Goal: Information Seeking & Learning: Learn about a topic

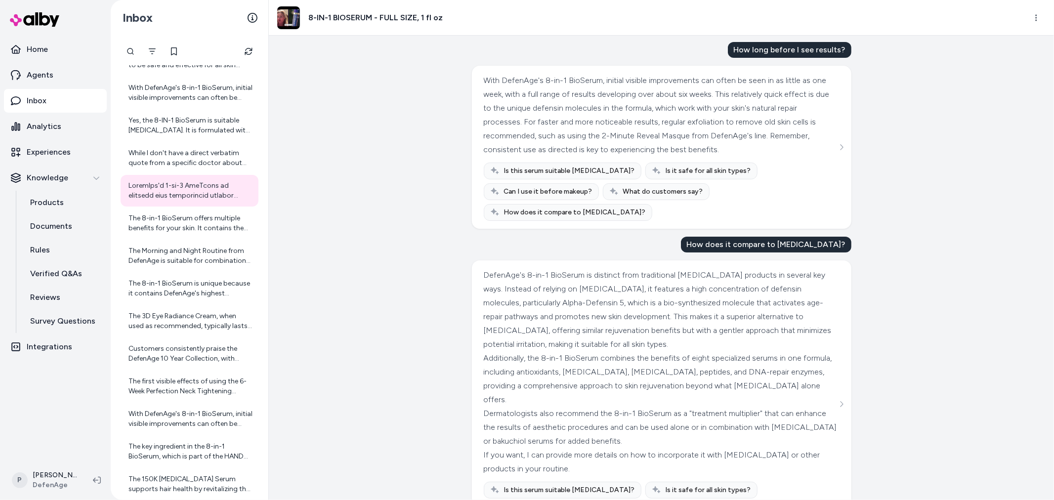
scroll to position [66, 0]
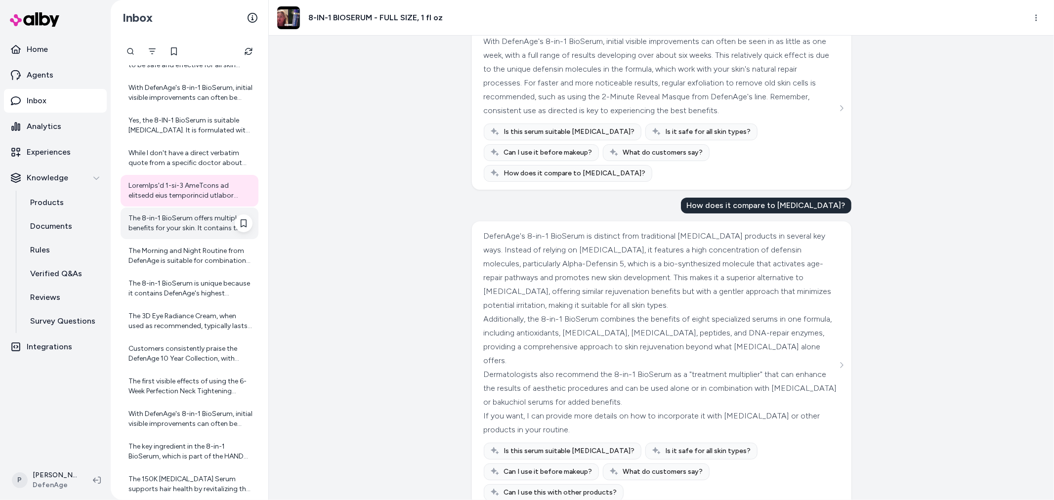
click at [187, 223] on div "The 8-in-1 BioSerum offers multiple benefits for your skin. It contains the hig…" at bounding box center [191, 224] width 124 height 20
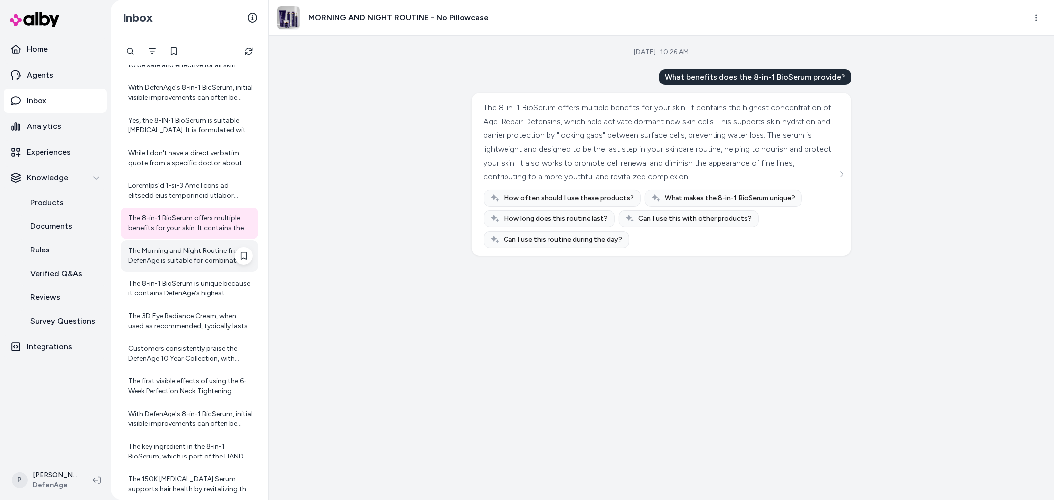
click at [187, 265] on div "The Morning and Night Routine from DefenAge is suitable for combination skin, a…" at bounding box center [191, 256] width 124 height 20
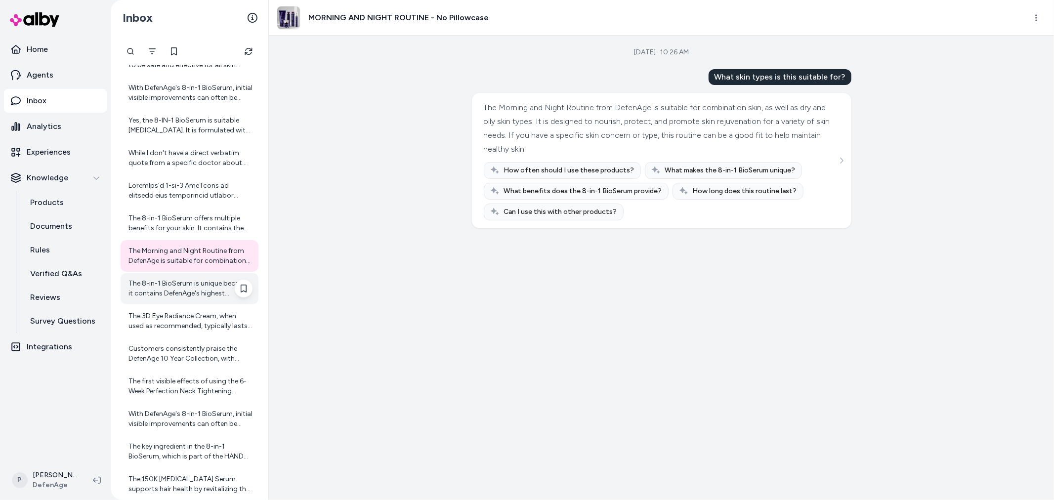
click at [185, 283] on div "The 8-in-1 BioSerum is unique because it contains DefenAge's highest concentrat…" at bounding box center [191, 289] width 124 height 20
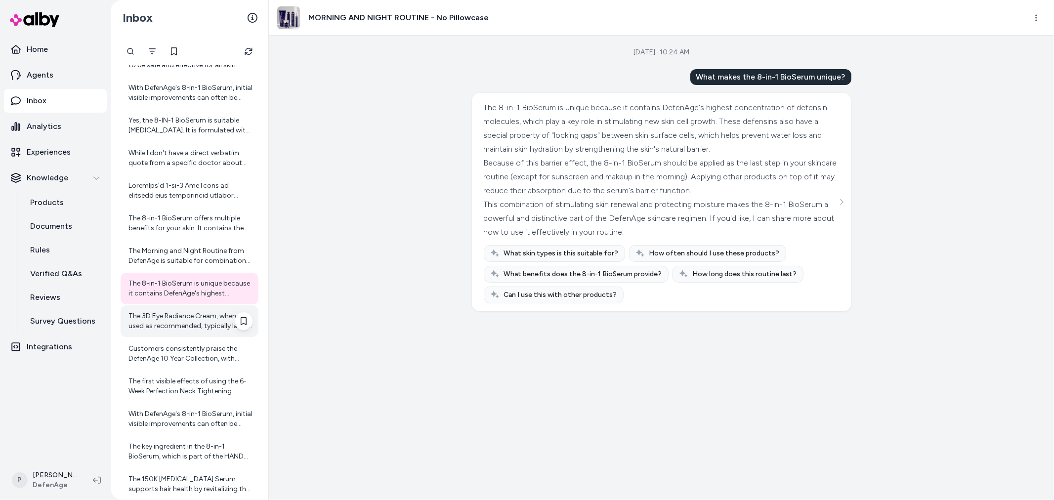
click at [188, 323] on div "The 3D Eye Radiance Cream, when used as recommended, typically lasts for about …" at bounding box center [191, 321] width 124 height 20
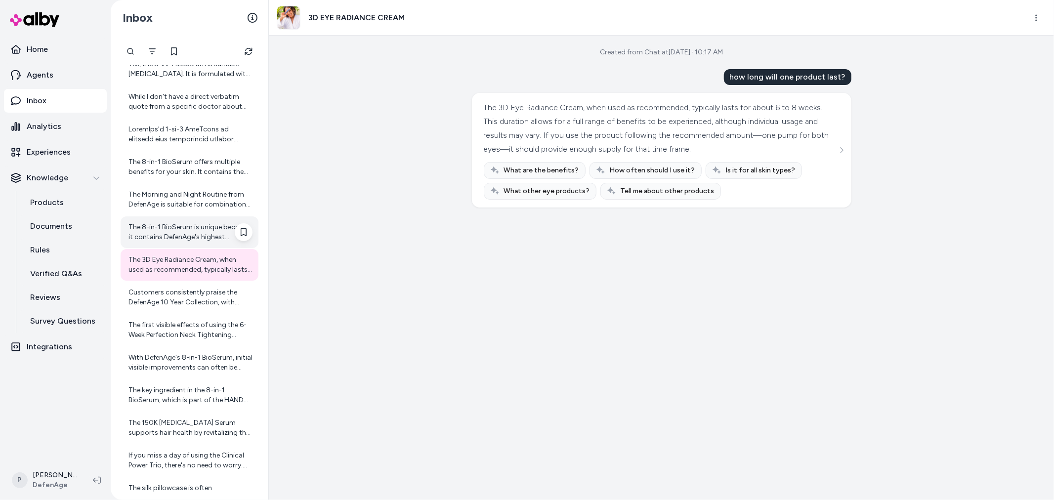
scroll to position [219, 0]
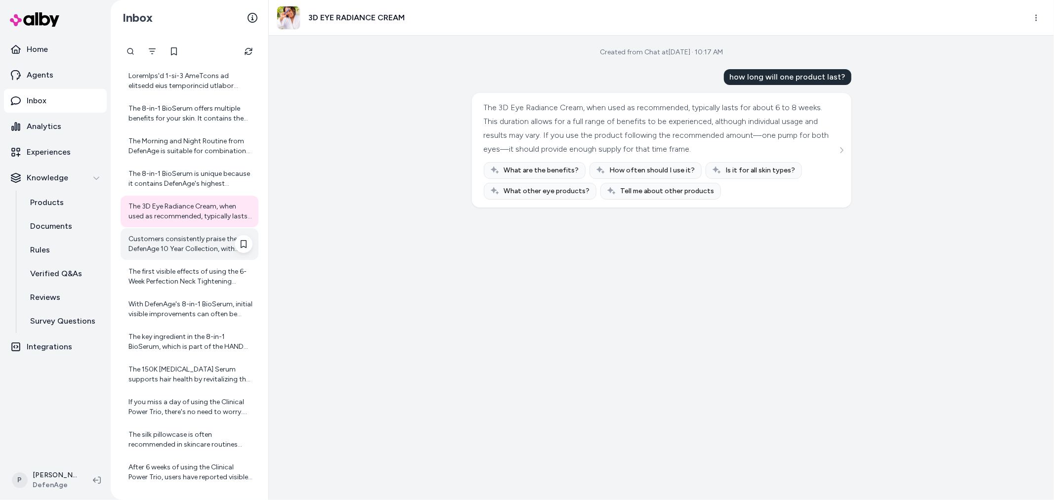
click at [193, 238] on div "Customers consistently praise the DefenAge 10 Year Collection, with many report…" at bounding box center [191, 244] width 124 height 20
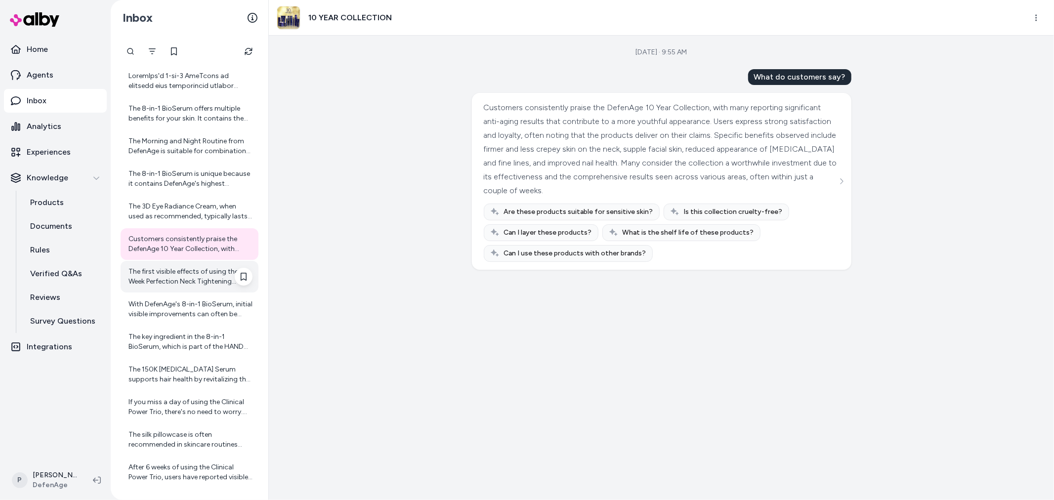
click at [172, 282] on div "The first visible effects of using the 6-Week Perfection Neck Tightening Cream …" at bounding box center [191, 277] width 124 height 20
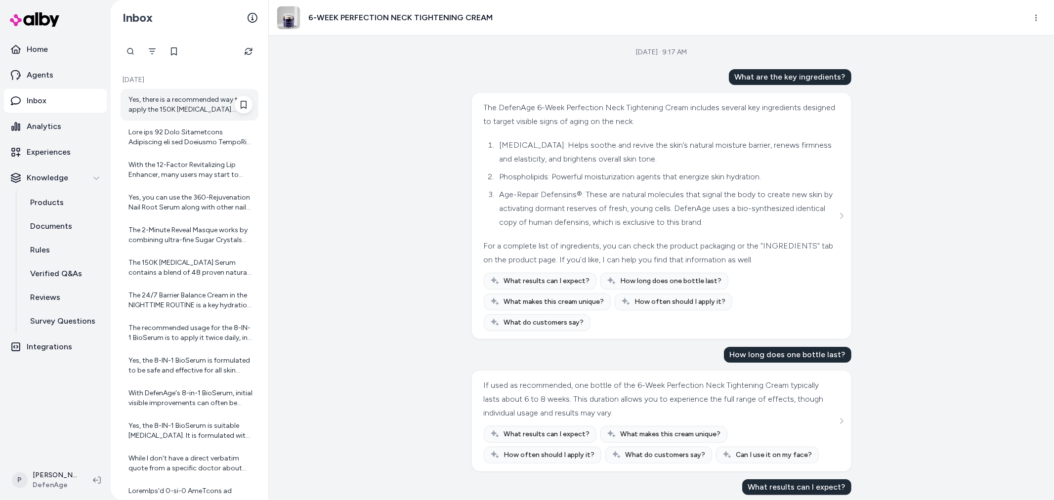
click at [213, 104] on div "Yes, there is a recommended way to apply the 150K Hair Follicle Serum for best …" at bounding box center [191, 105] width 124 height 20
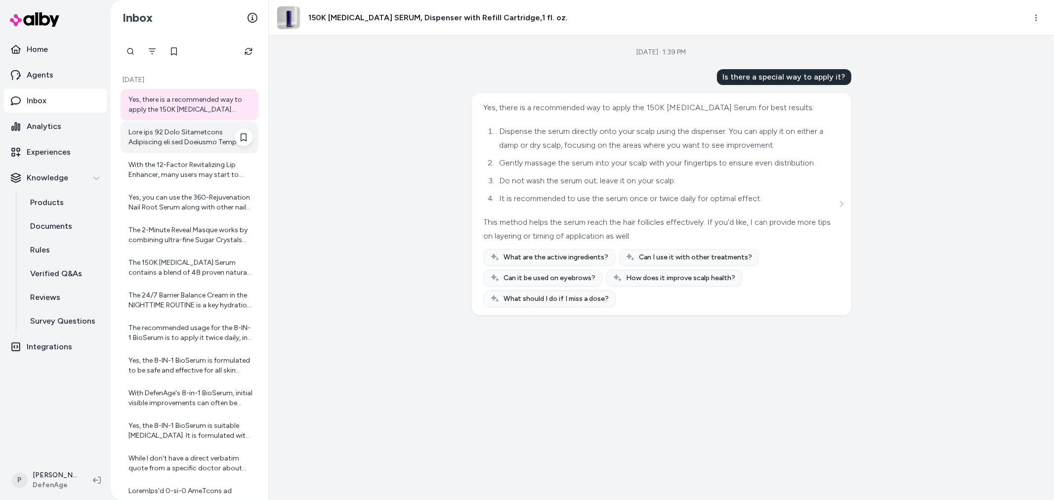
click at [183, 143] on div at bounding box center [191, 138] width 124 height 20
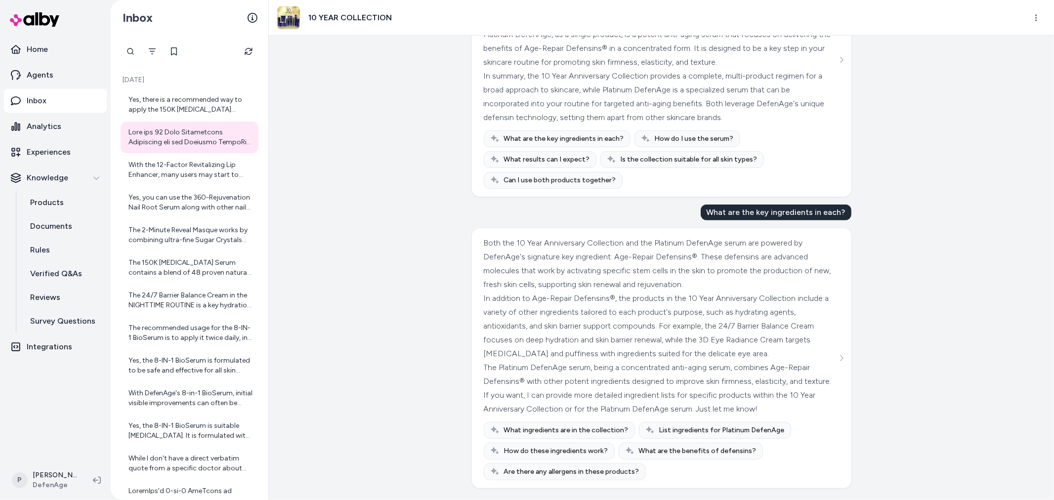
scroll to position [414, 0]
click at [175, 160] on div "With the 12-Factor Revitalizing Lip Enhancer, many users may start to notice in…" at bounding box center [191, 170] width 124 height 20
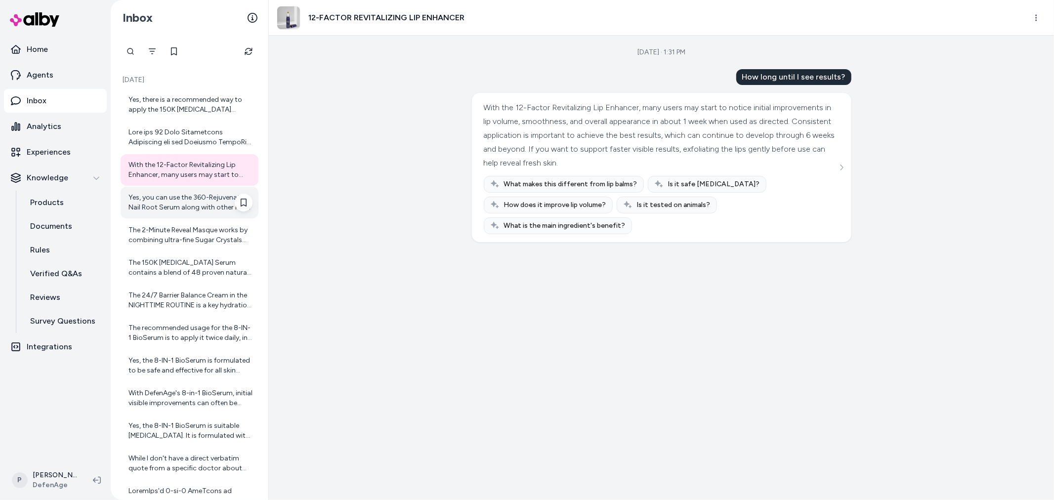
click at [149, 207] on div "Yes, you can use the 360-Rejuvenation Nail Root Serum along with other nail pro…" at bounding box center [191, 203] width 124 height 20
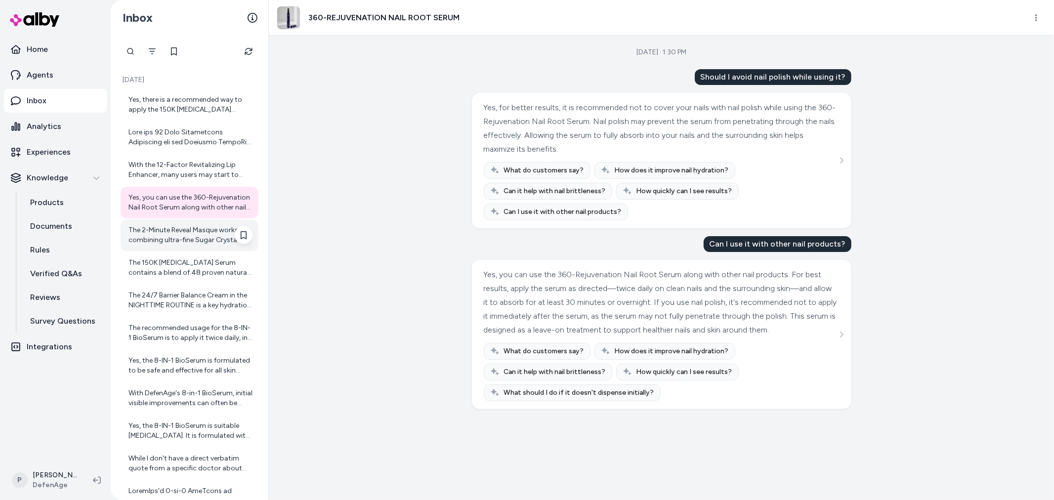
click at [181, 239] on div "The 2-Minute Reveal Masque works by combining ultra-fine Sugar Crystals with Tr…" at bounding box center [191, 235] width 124 height 20
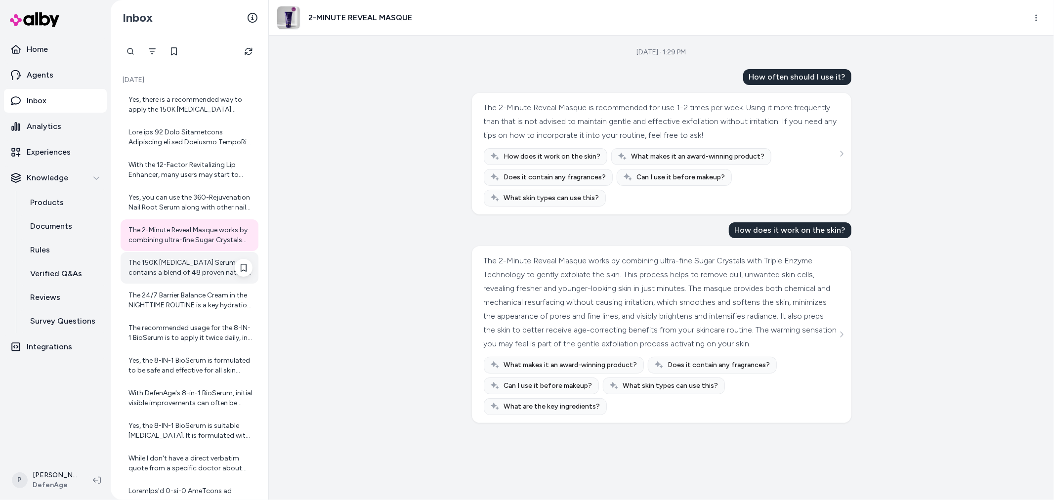
click at [176, 277] on div "The 150K Hair Follicle Serum contains a blend of 48 proven natural ingredients …" at bounding box center [191, 268] width 124 height 20
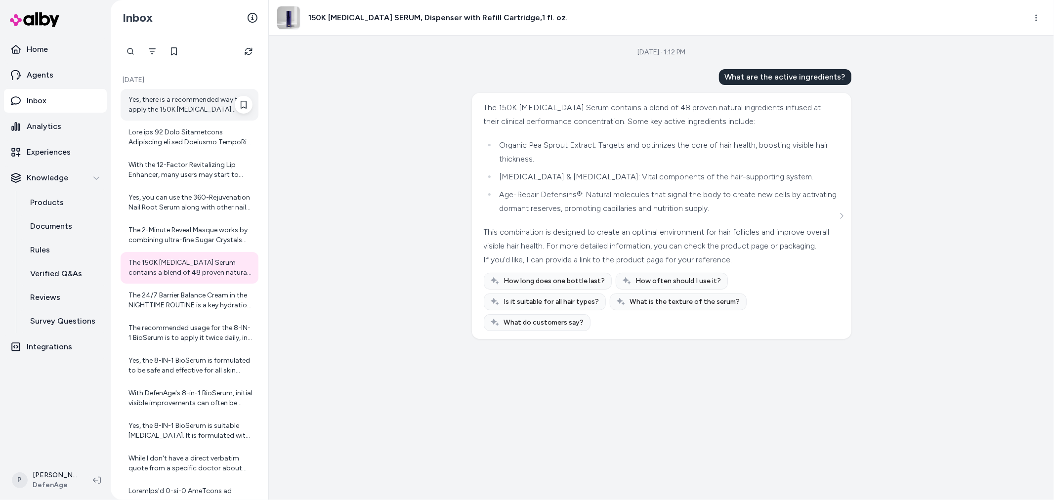
click at [180, 117] on div "Yes, there is a recommended way to apply the 150K Hair Follicle Serum for best …" at bounding box center [190, 105] width 138 height 32
